Goal: Find specific page/section: Find specific page/section

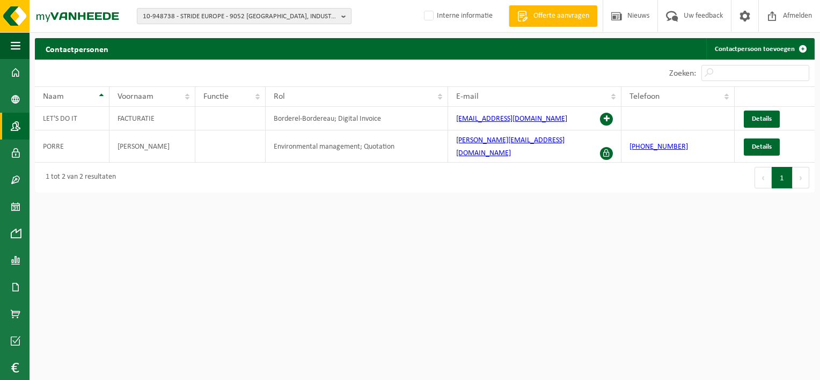
click at [164, 11] on span "10-948738 - STRIDE EUROPE - 9052 [GEOGRAPHIC_DATA], INDUSTRIEPARK-[GEOGRAPHIC_D…" at bounding box center [240, 17] width 194 height 16
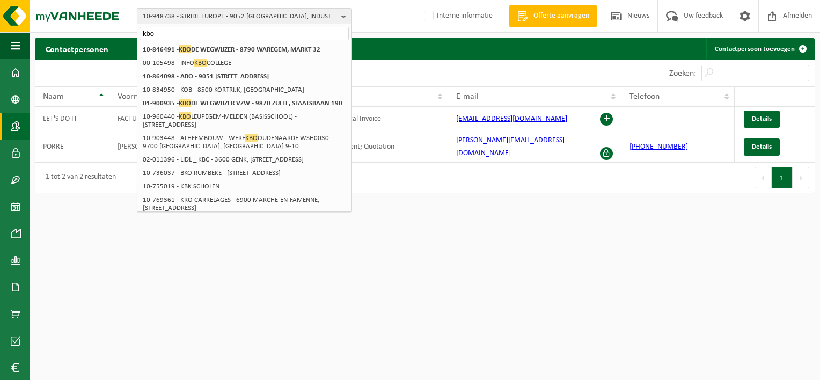
click at [159, 20] on span "10-948738 - STRIDE EUROPE - 9052 [GEOGRAPHIC_DATA], INDUSTRIEPARK-[GEOGRAPHIC_D…" at bounding box center [240, 17] width 194 height 16
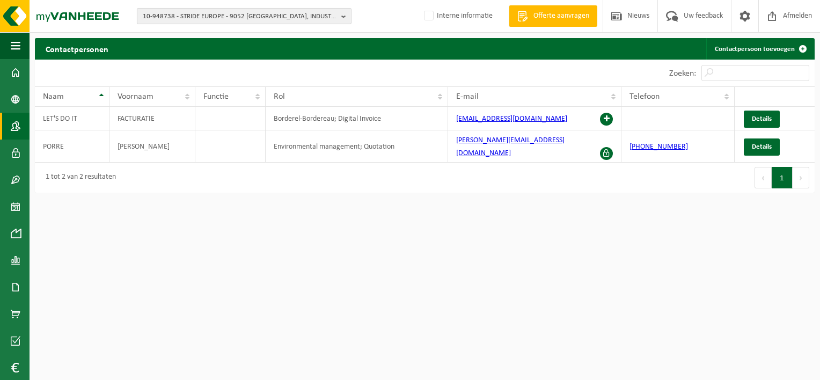
click at [159, 20] on span "10-948738 - STRIDE EUROPE - 9052 [GEOGRAPHIC_DATA], INDUSTRIEPARK-[GEOGRAPHIC_D…" at bounding box center [240, 17] width 194 height 16
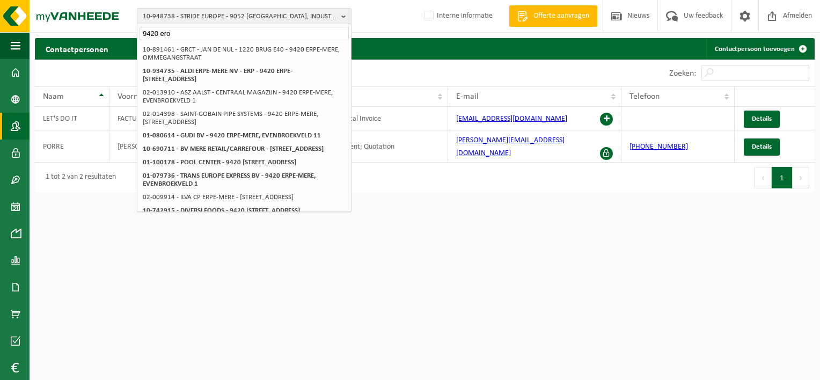
click at [175, 36] on input "9420 ero" at bounding box center [244, 33] width 209 height 13
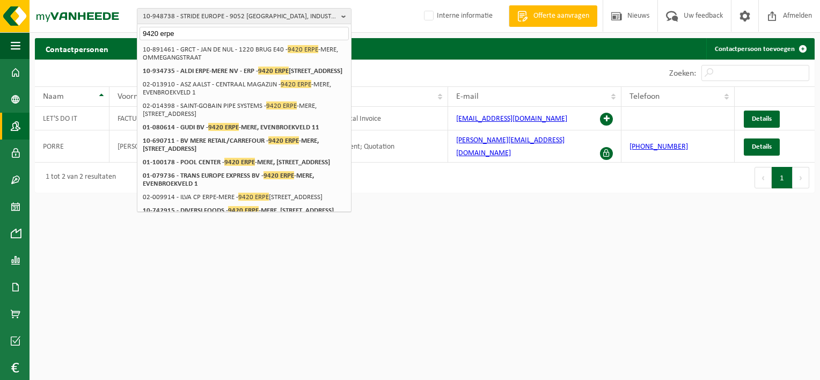
drag, startPoint x: 177, startPoint y: 36, endPoint x: 69, endPoint y: 35, distance: 107.9
click at [69, 35] on div "10-948738 - STRIDE EUROPE - [GEOGRAPHIC_DATA]-[GEOGRAPHIC_DATA] 2 9420 erpe 10-…" at bounding box center [410, 99] width 820 height 198
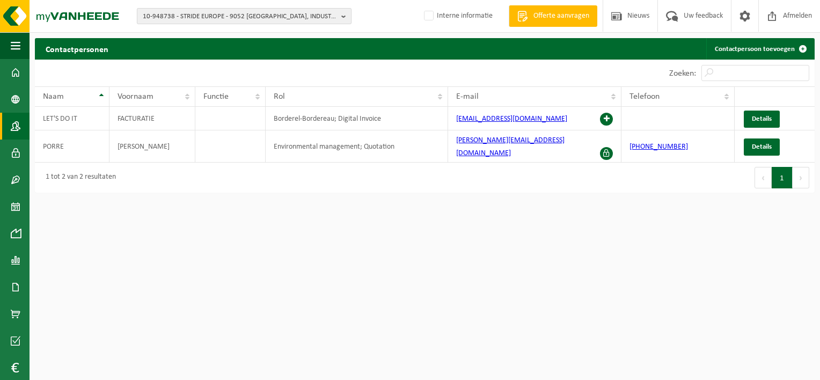
click at [172, 19] on span "10-948738 - STRIDE EUROPE - 9052 [GEOGRAPHIC_DATA], INDUSTRIEPARK-[GEOGRAPHIC_D…" at bounding box center [240, 17] width 194 height 16
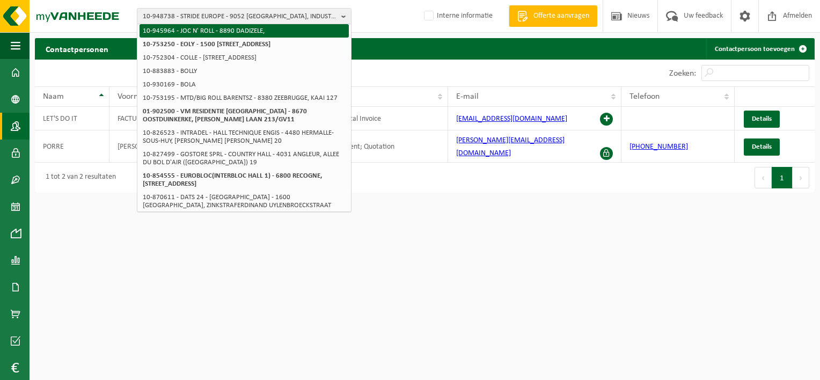
scroll to position [215, 0]
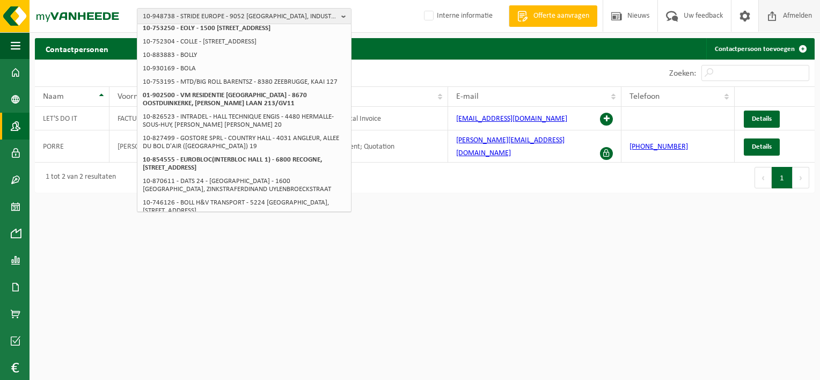
type input "holl"
click at [114, 20] on img at bounding box center [64, 16] width 129 height 32
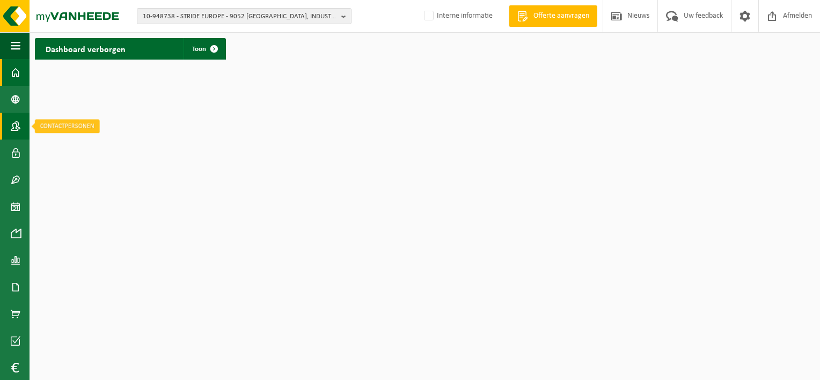
click at [14, 127] on span at bounding box center [16, 126] width 10 height 27
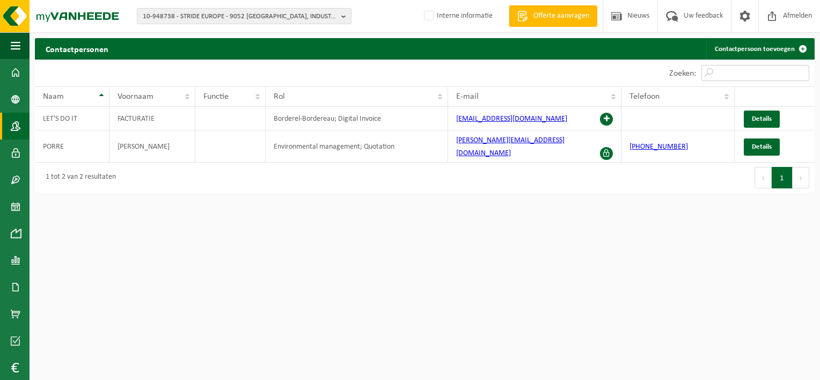
click at [731, 73] on input "Zoeken:" at bounding box center [755, 73] width 108 height 16
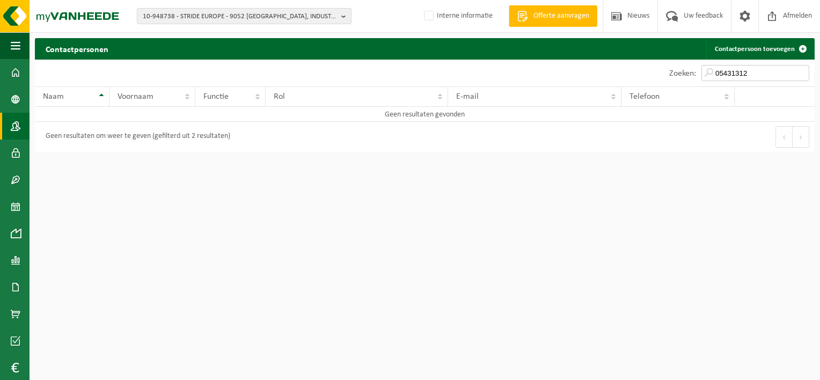
type input "054313121"
drag, startPoint x: 764, startPoint y: 72, endPoint x: 688, endPoint y: 84, distance: 76.7
click at [688, 84] on div "Zoeken: 054313121" at bounding box center [739, 73] width 151 height 27
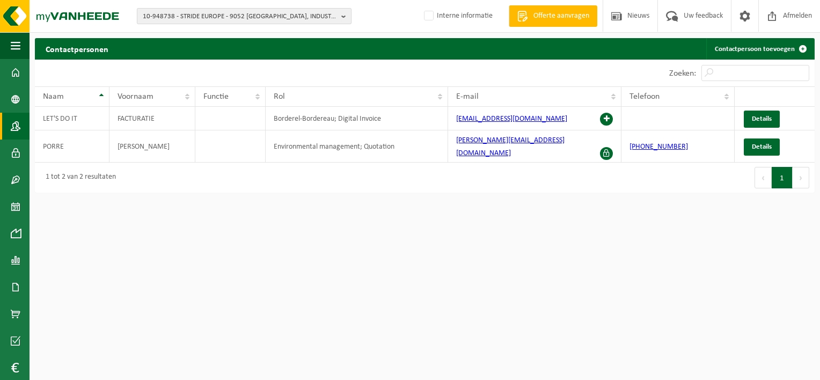
click at [226, 17] on span "10-948738 - STRIDE EUROPE - 9052 [GEOGRAPHIC_DATA], INDUSTRIEPARK-[GEOGRAPHIC_D…" at bounding box center [240, 17] width 194 height 16
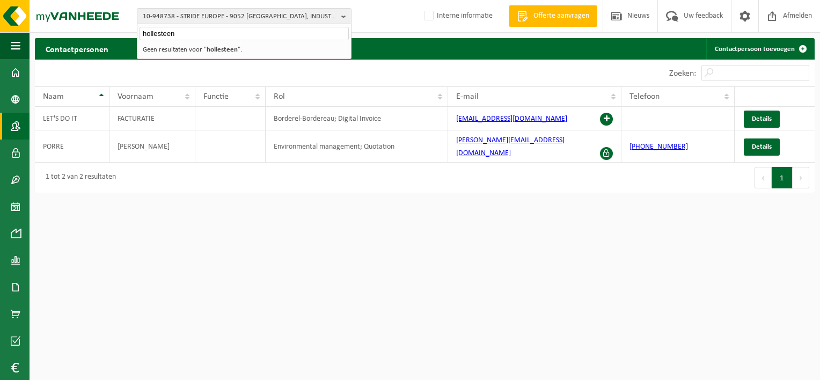
click at [190, 34] on input "hollesteen" at bounding box center [244, 33] width 209 height 13
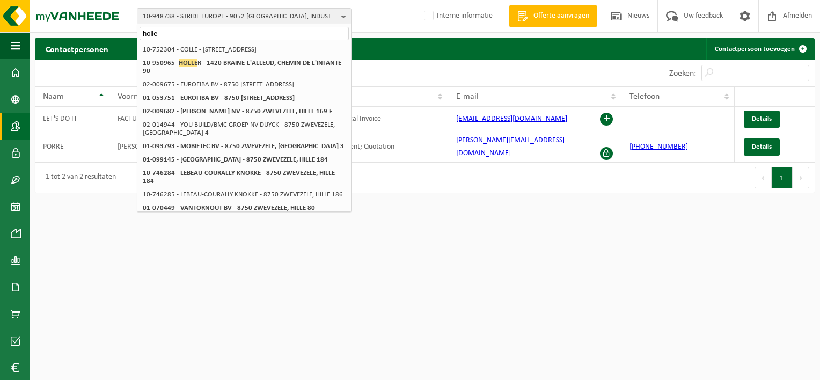
type input "holle"
